Goal: Transaction & Acquisition: Obtain resource

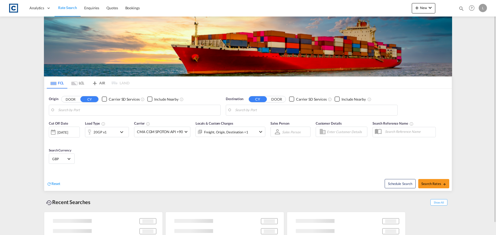
type input "GB-CV3, [GEOGRAPHIC_DATA]"
type input "[GEOGRAPHIC_DATA], [GEOGRAPHIC_DATA]"
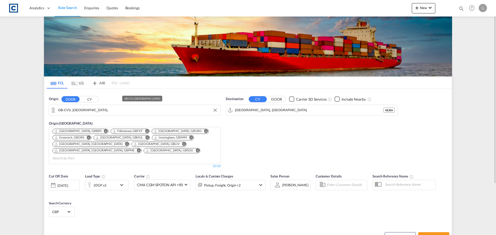
click at [74, 105] on md-input-container "GB-CV3, [GEOGRAPHIC_DATA]" at bounding box center [134, 110] width 171 height 10
click at [74, 109] on input "GB-CV3, [GEOGRAPHIC_DATA]" at bounding box center [138, 110] width 160 height 8
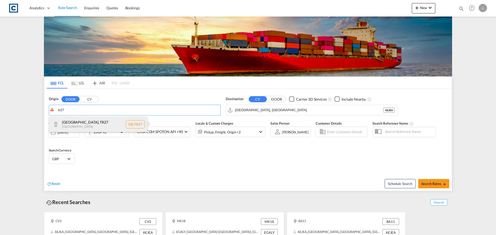
drag, startPoint x: 71, startPoint y: 124, endPoint x: 74, endPoint y: 124, distance: 3.4
click at [71, 124] on div "[GEOGRAPHIC_DATA] , TR27 [GEOGRAPHIC_DATA] [GEOGRAPHIC_DATA]-TR27" at bounding box center [98, 124] width 98 height 15
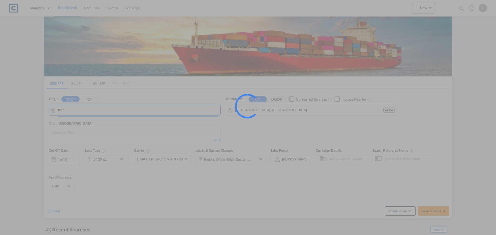
type input "GB-TR27, [GEOGRAPHIC_DATA]"
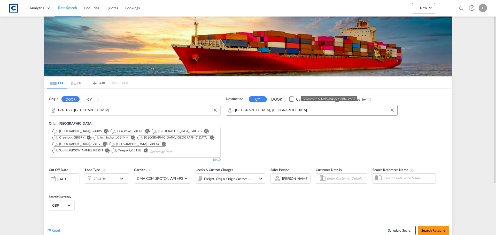
click at [267, 108] on input "[GEOGRAPHIC_DATA], [GEOGRAPHIC_DATA]" at bounding box center [315, 110] width 160 height 8
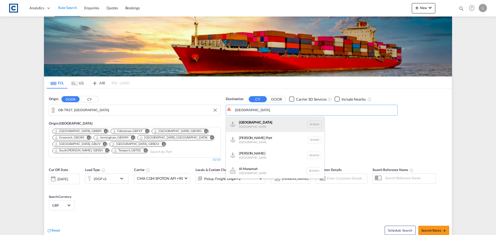
click at [276, 124] on div "Bahrain [GEOGRAPHIC_DATA] [GEOGRAPHIC_DATA]" at bounding box center [275, 124] width 98 height 15
type input "[GEOGRAPHIC_DATA], BHBAH"
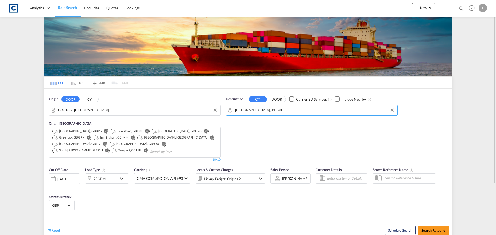
click at [104, 179] on div "20GP x1" at bounding box center [99, 178] width 13 height 7
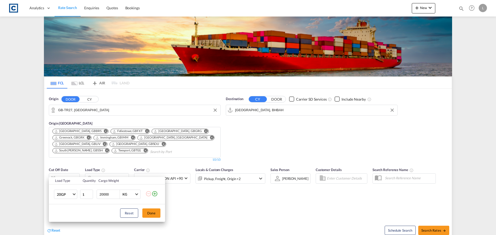
click at [153, 193] on md-icon "icon-plus-circle-outline" at bounding box center [155, 194] width 6 height 6
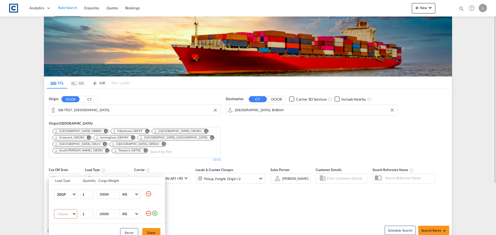
drag, startPoint x: 209, startPoint y: 214, endPoint x: 141, endPoint y: 215, distance: 67.9
click at [209, 214] on div "Load Type Quantity Cargo Weight 20GP 20GP 40GP 40HC 45HC 20RE 40RE 40HR 20OT 40…" at bounding box center [248, 117] width 496 height 235
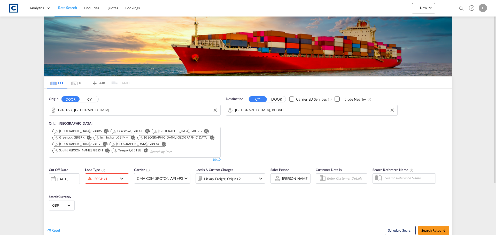
click at [63, 178] on div "[DATE]" at bounding box center [62, 179] width 11 height 5
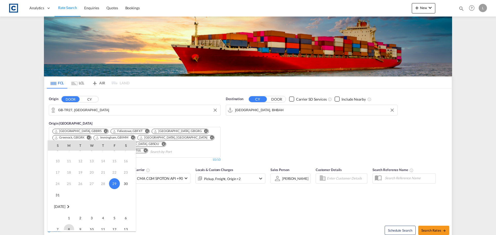
scroll to position [26, 0]
click at [68, 211] on span "1" at bounding box center [69, 210] width 10 height 10
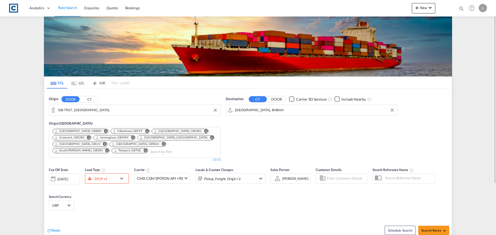
click at [110, 181] on div "20GP x1" at bounding box center [101, 179] width 32 height 8
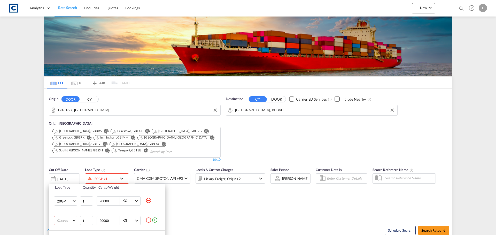
click at [147, 220] on md-icon "icon-minus-circle-outline" at bounding box center [148, 220] width 6 height 6
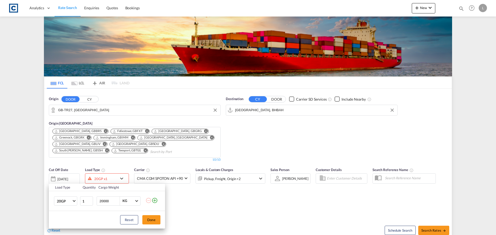
click at [432, 230] on div "Load Type Quantity Cargo Weight 20GP 20GP 40GP 40HC 45HC 20RE 40RE 40HR 20OT 40…" at bounding box center [248, 117] width 496 height 235
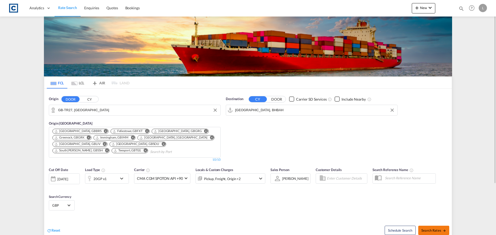
click at [435, 229] on span "Search Rates" at bounding box center [433, 230] width 25 height 4
type input "TR27 to BHBAH / [DATE]"
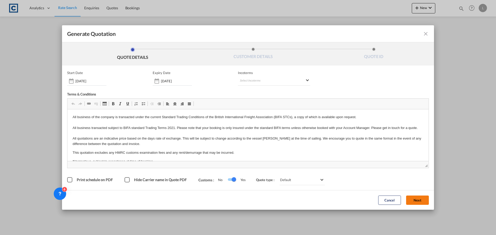
click at [419, 202] on button "Next" at bounding box center [417, 200] width 23 height 9
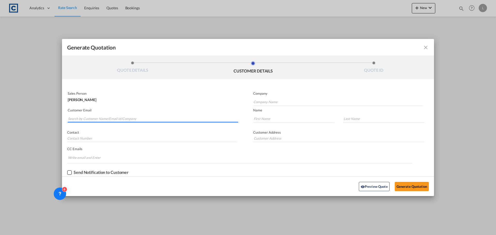
click at [102, 117] on input "Search by Customer Name/Email Id/Company" at bounding box center [153, 119] width 170 height 8
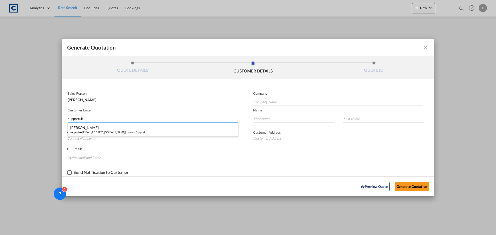
type input "supportuk"
click at [109, 129] on div "[PERSON_NAME] . supportuk [EMAIL_ADDRESS][DOMAIN_NAME] | Inxpress Support" at bounding box center [153, 130] width 170 height 14
type input "Inxpress Support"
type input "[EMAIL_ADDRESS][DOMAIN_NAME]"
type input "[PERSON_NAME]"
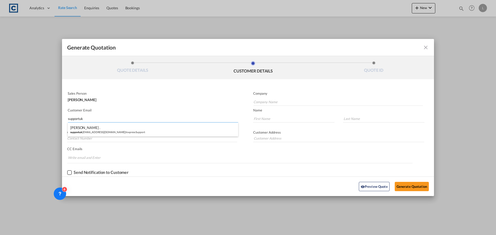
type input "."
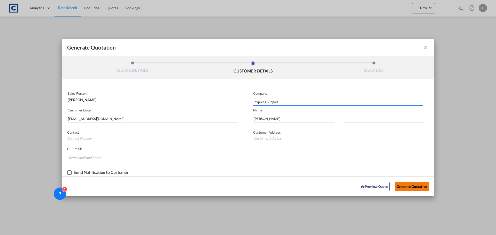
click at [415, 187] on button "Generate Quotation" at bounding box center [411, 186] width 34 height 9
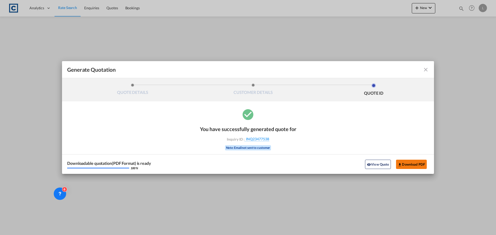
click at [410, 163] on button "Download PDF" at bounding box center [411, 164] width 31 height 9
click at [426, 69] on md-icon "icon-close fg-AAA8AD cursor m-0" at bounding box center [425, 70] width 6 height 6
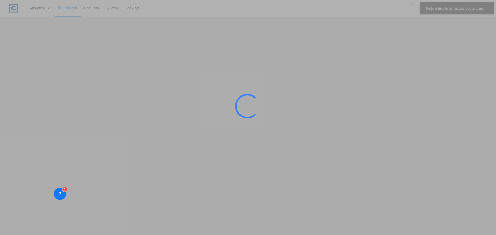
click at [63, 9] on div at bounding box center [248, 117] width 496 height 235
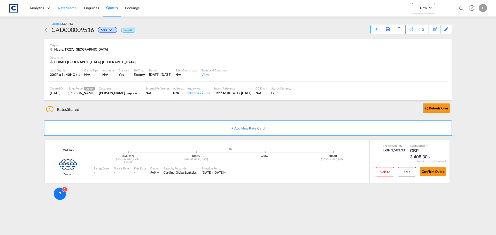
click at [64, 8] on span "Rate Search" at bounding box center [67, 8] width 19 height 4
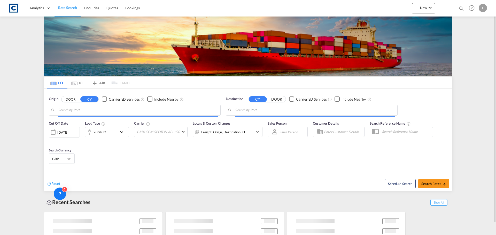
type input "GB-TR27, [GEOGRAPHIC_DATA]"
type input "[GEOGRAPHIC_DATA], BHBAH"
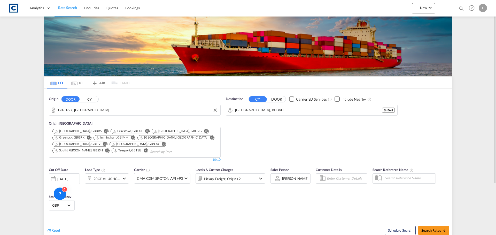
click at [93, 107] on input "GB-TR27, [GEOGRAPHIC_DATA]" at bounding box center [138, 110] width 160 height 8
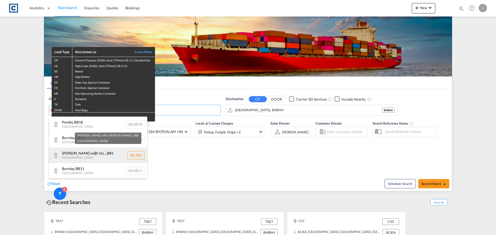
click at [90, 154] on div "[PERSON_NAME] with Da... , BB1 [GEOGRAPHIC_DATA] [GEOGRAPHIC_DATA]-BB1" at bounding box center [98, 155] width 98 height 15
type input "GB-BB1, [PERSON_NAME] with [PERSON_NAME]"
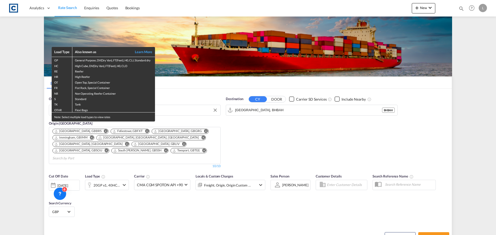
click at [269, 109] on div "Load Type Also known as Learn More GP General Purpose, DV(Dry Van), FT(Feet), H…" at bounding box center [248, 117] width 496 height 235
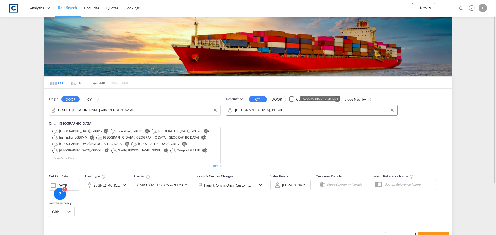
drag, startPoint x: 268, startPoint y: 111, endPoint x: 190, endPoint y: 114, distance: 78.8
click at [192, 114] on div "Origin DOOR CY GB-BB1, [GEOGRAPHIC_DATA] with Darwen Origin [GEOGRAPHIC_DATA] […" at bounding box center [247, 130] width 407 height 82
drag, startPoint x: 273, startPoint y: 110, endPoint x: 178, endPoint y: 111, distance: 95.5
click at [182, 113] on div "Origin DOOR CY GB-BB1, [GEOGRAPHIC_DATA] with Darwen Origin [GEOGRAPHIC_DATA] […" at bounding box center [247, 130] width 407 height 82
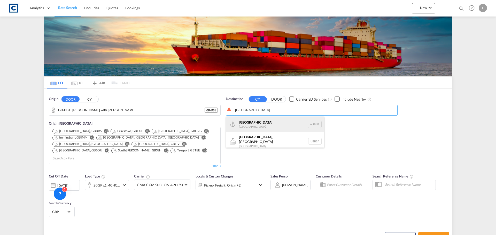
click at [254, 123] on div "[GEOGRAPHIC_DATA] [GEOGRAPHIC_DATA] AUBNE" at bounding box center [275, 124] width 98 height 15
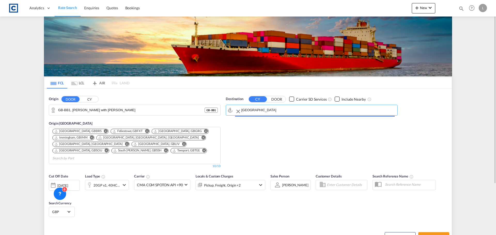
type input "[GEOGRAPHIC_DATA], AUBNE"
click at [151, 182] on span "CMA CGM SPOTON API +90" at bounding box center [160, 184] width 46 height 5
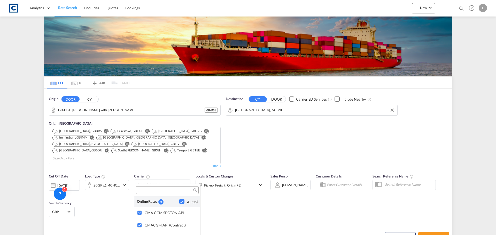
click at [152, 188] on input "search" at bounding box center [164, 190] width 55 height 5
type input "msc"
click at [139, 213] on div at bounding box center [139, 213] width 5 height 5
click at [215, 218] on md-backdrop at bounding box center [248, 117] width 496 height 235
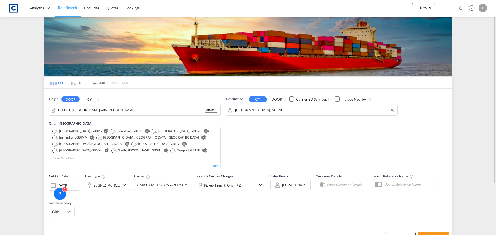
click at [171, 181] on md-select-value "CMA CGM SPOTON API +90" at bounding box center [162, 185] width 56 height 10
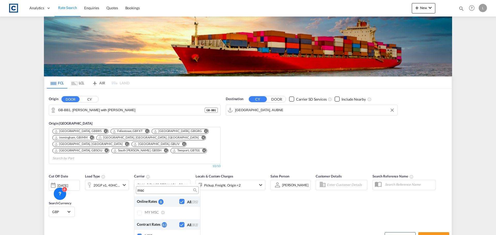
click at [195, 188] on md-icon "icon-magnify" at bounding box center [195, 190] width 4 height 4
click at [140, 212] on div at bounding box center [139, 213] width 5 height 5
click at [250, 212] on md-backdrop at bounding box center [248, 117] width 496 height 235
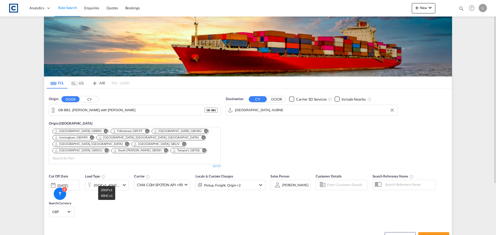
click at [112, 182] on div "20GP x1, 40HC x1" at bounding box center [106, 185] width 26 height 7
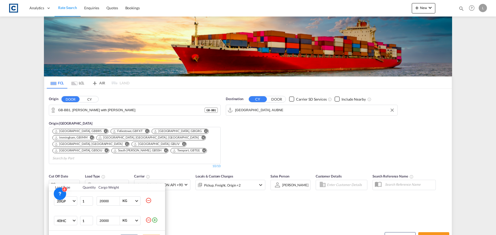
click at [149, 220] on md-icon "icon-minus-circle-outline" at bounding box center [148, 220] width 6 height 6
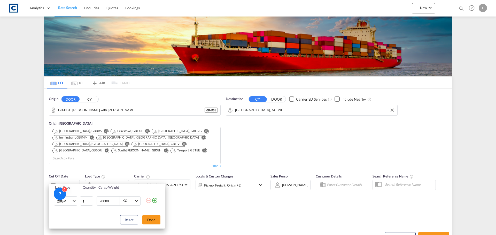
click at [71, 176] on div "Load Type Quantity Cargo Weight 20GP 20GP 40GP 40HC 45HC 20RE 40RE 40HR 20OT 40…" at bounding box center [248, 117] width 496 height 235
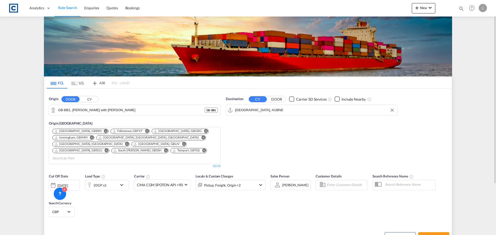
click at [68, 183] on div "[DATE]" at bounding box center [62, 185] width 11 height 5
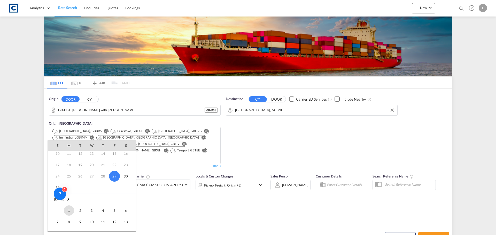
click at [69, 211] on span "1" at bounding box center [69, 210] width 10 height 10
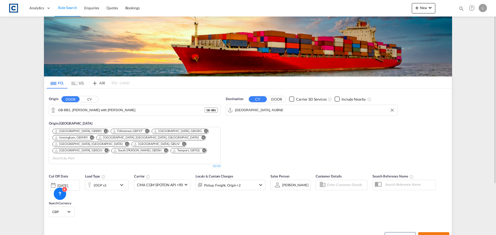
click at [440, 235] on span "Search Rates" at bounding box center [433, 237] width 25 height 4
type input "BB1 to AUBNE / [DATE]"
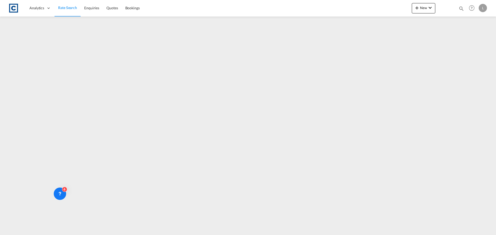
click at [75, 9] on span "Rate Search" at bounding box center [67, 7] width 19 height 4
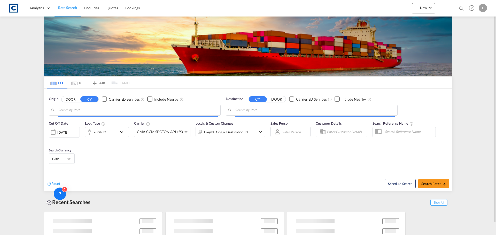
type input "GB-BB1, [PERSON_NAME] with [PERSON_NAME]"
type input "[GEOGRAPHIC_DATA], AUBNE"
